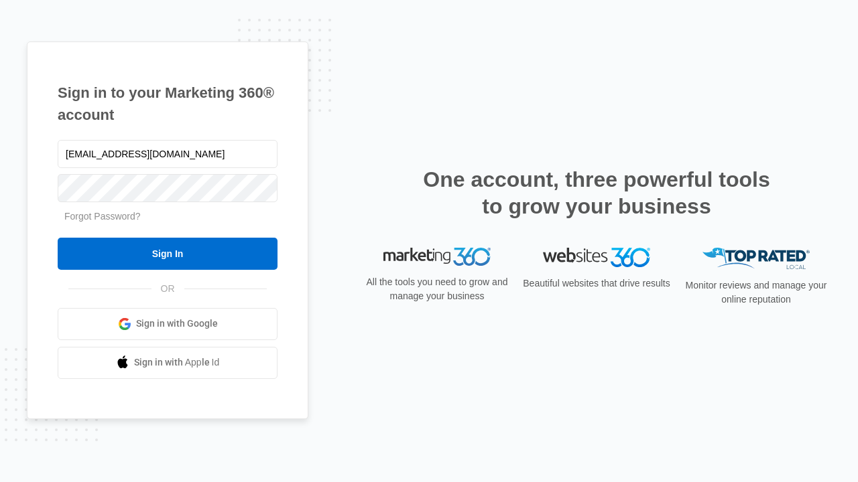
type input "dankie614@gmail.com"
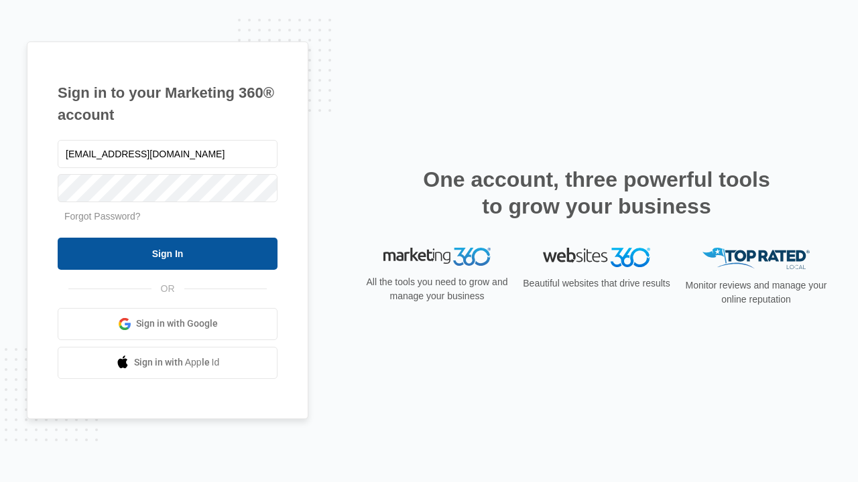
click at [168, 253] on input "Sign In" at bounding box center [168, 254] width 220 height 32
